Goal: Navigation & Orientation: Go to known website

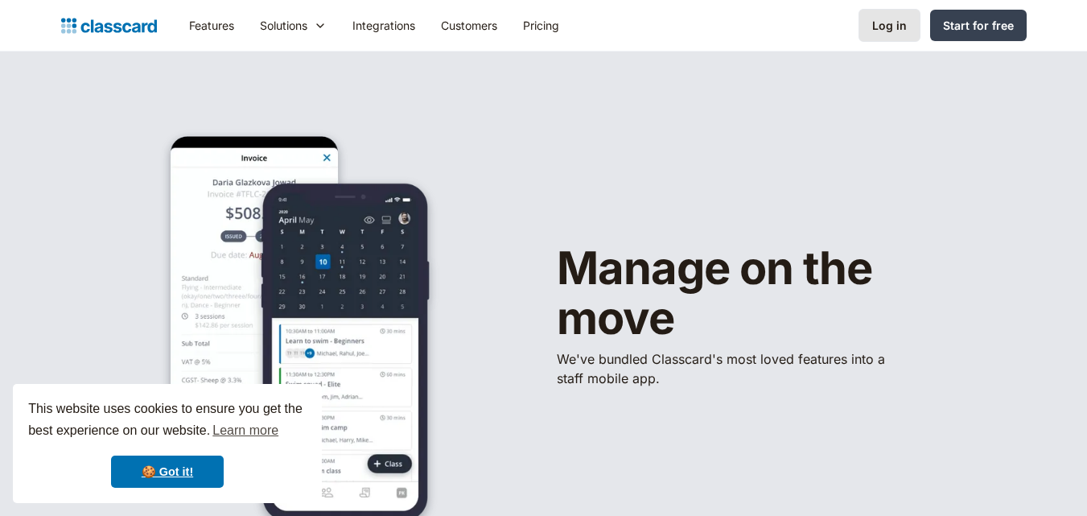
click at [883, 13] on link "Log in" at bounding box center [889, 25] width 62 height 33
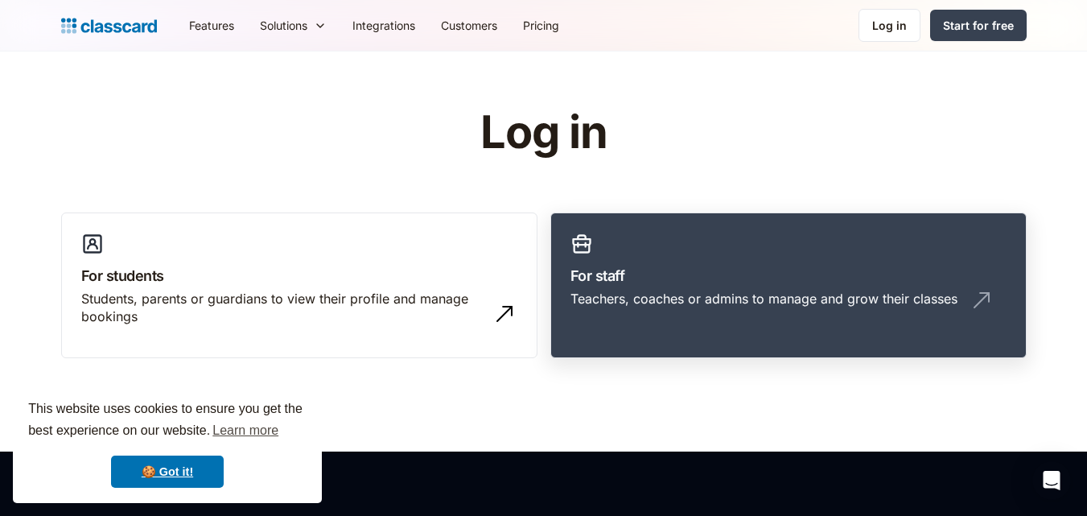
click at [698, 269] on h3 "For staff" at bounding box center [788, 276] width 436 height 22
